Goal: Task Accomplishment & Management: Manage account settings

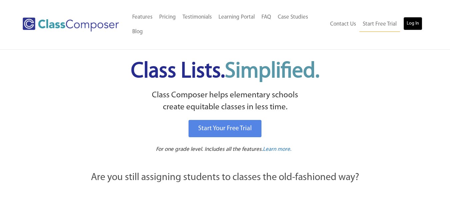
click at [414, 20] on link "Log In" at bounding box center [412, 23] width 19 height 13
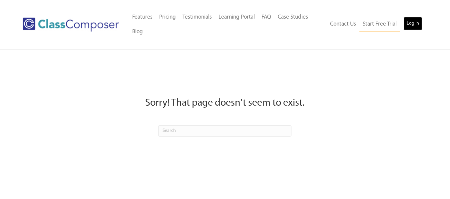
click at [407, 25] on link "Log In" at bounding box center [412, 23] width 19 height 13
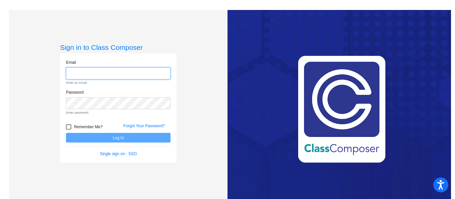
click at [116, 76] on input "email" at bounding box center [118, 74] width 105 height 12
paste input "soccred1"
type input "soccred1"
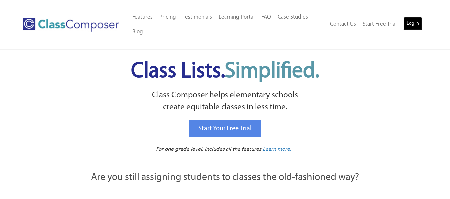
click at [412, 25] on link "Log In" at bounding box center [412, 23] width 19 height 13
